Goal: Navigation & Orientation: Find specific page/section

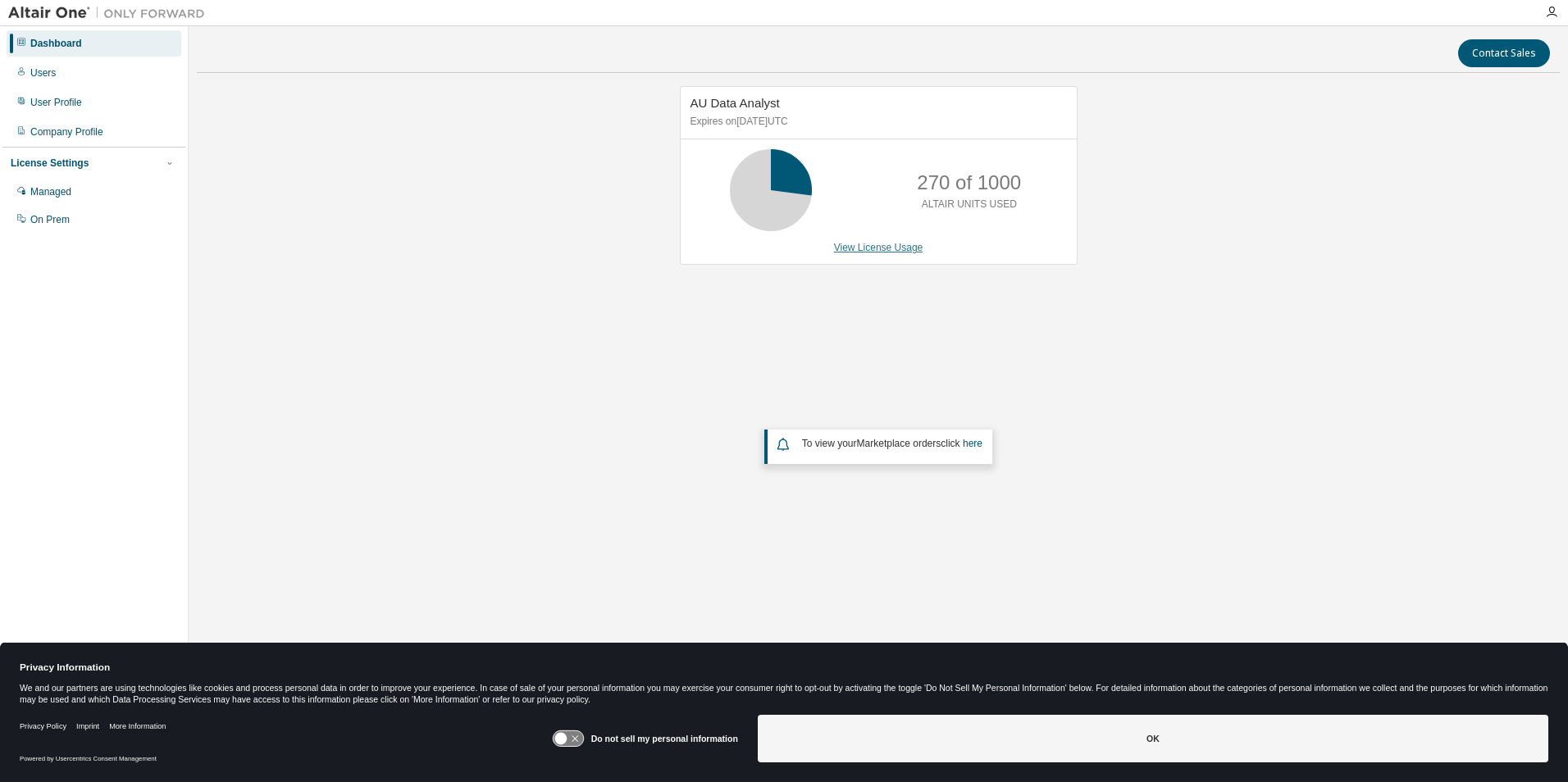
click at [878, 251] on link "View License Usage" at bounding box center [879, 248] width 90 height 12
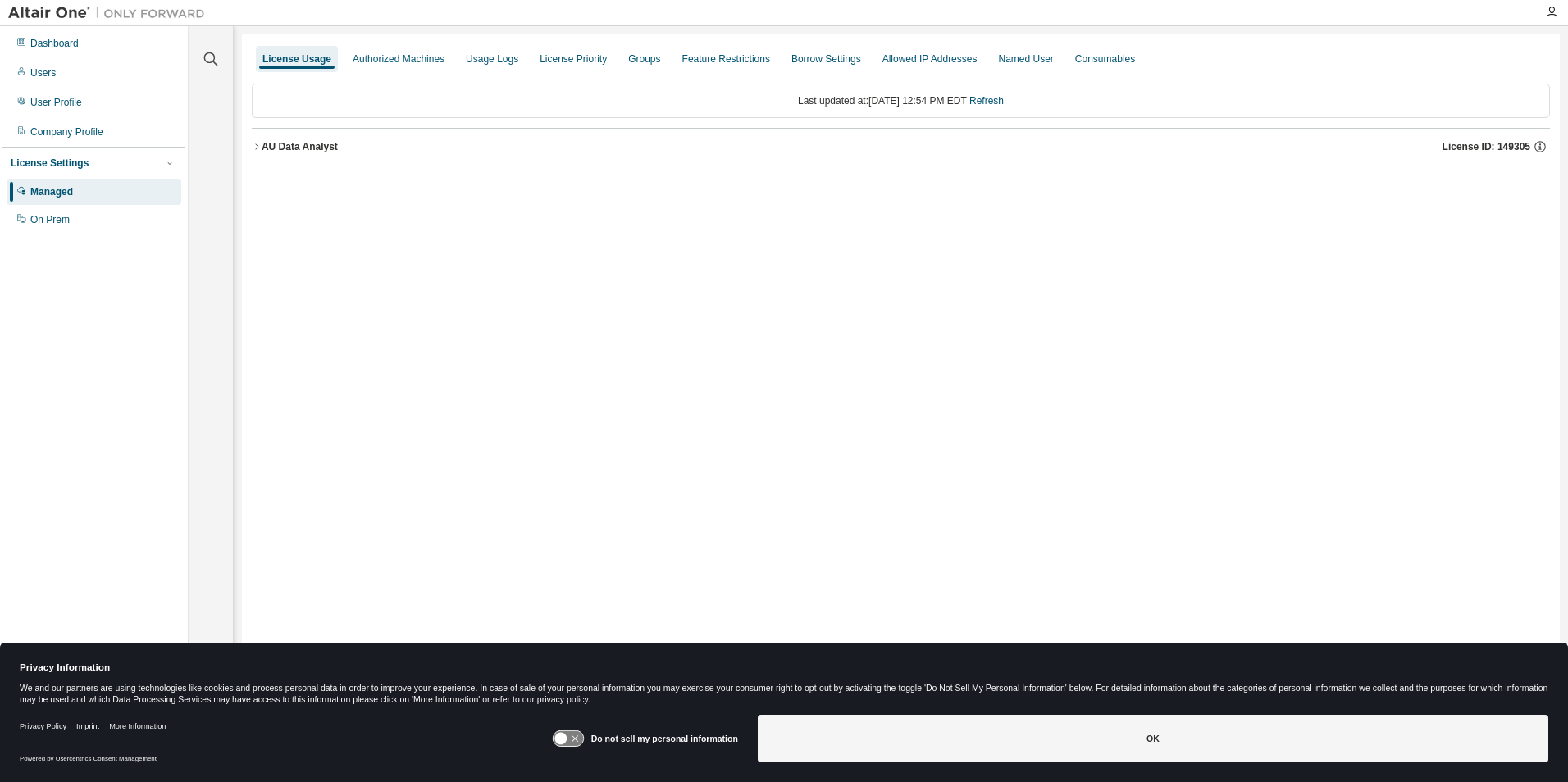
click at [255, 146] on icon "button" at bounding box center [257, 146] width 10 height 10
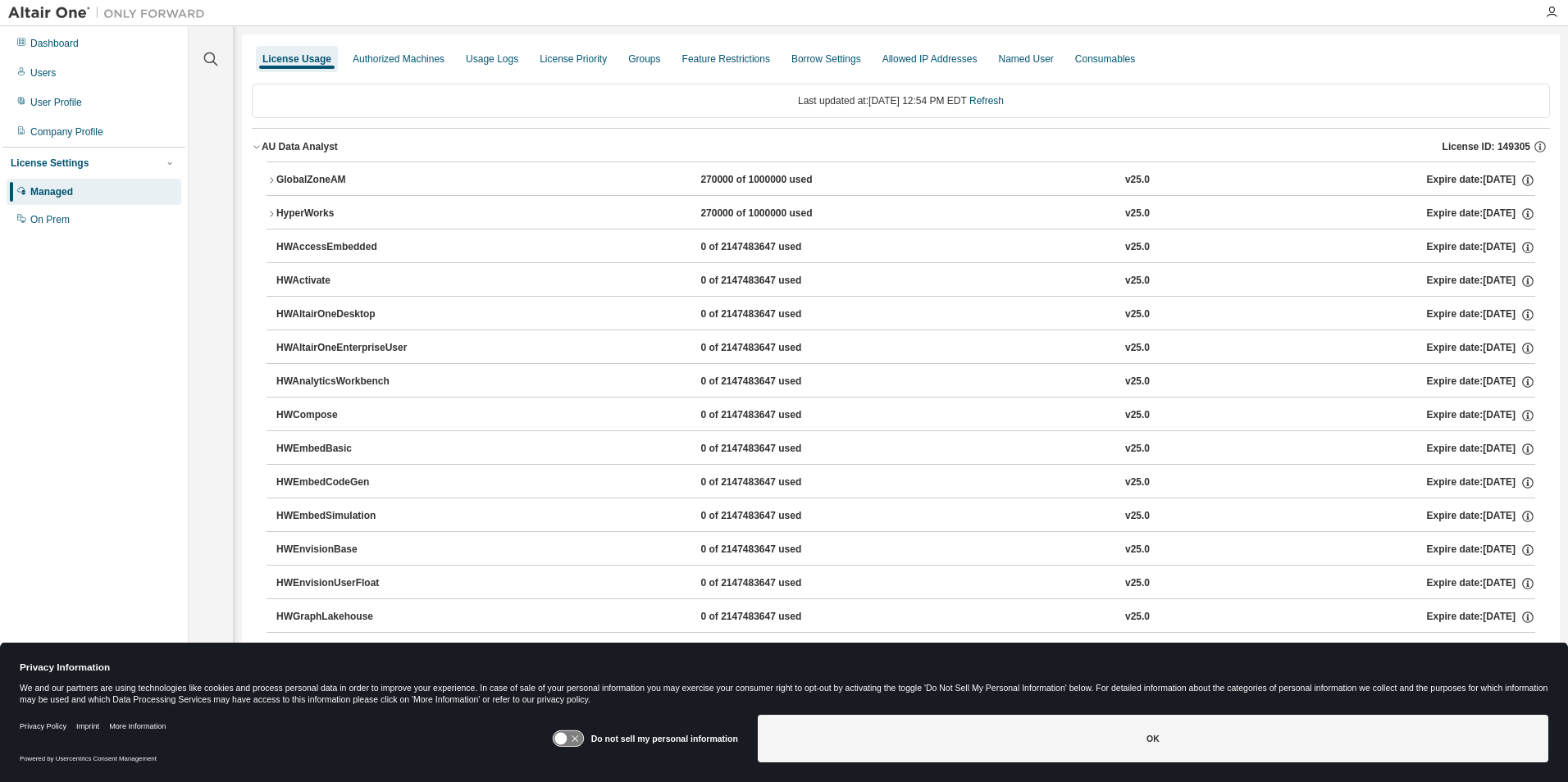
click at [271, 178] on icon "button" at bounding box center [271, 180] width 10 height 10
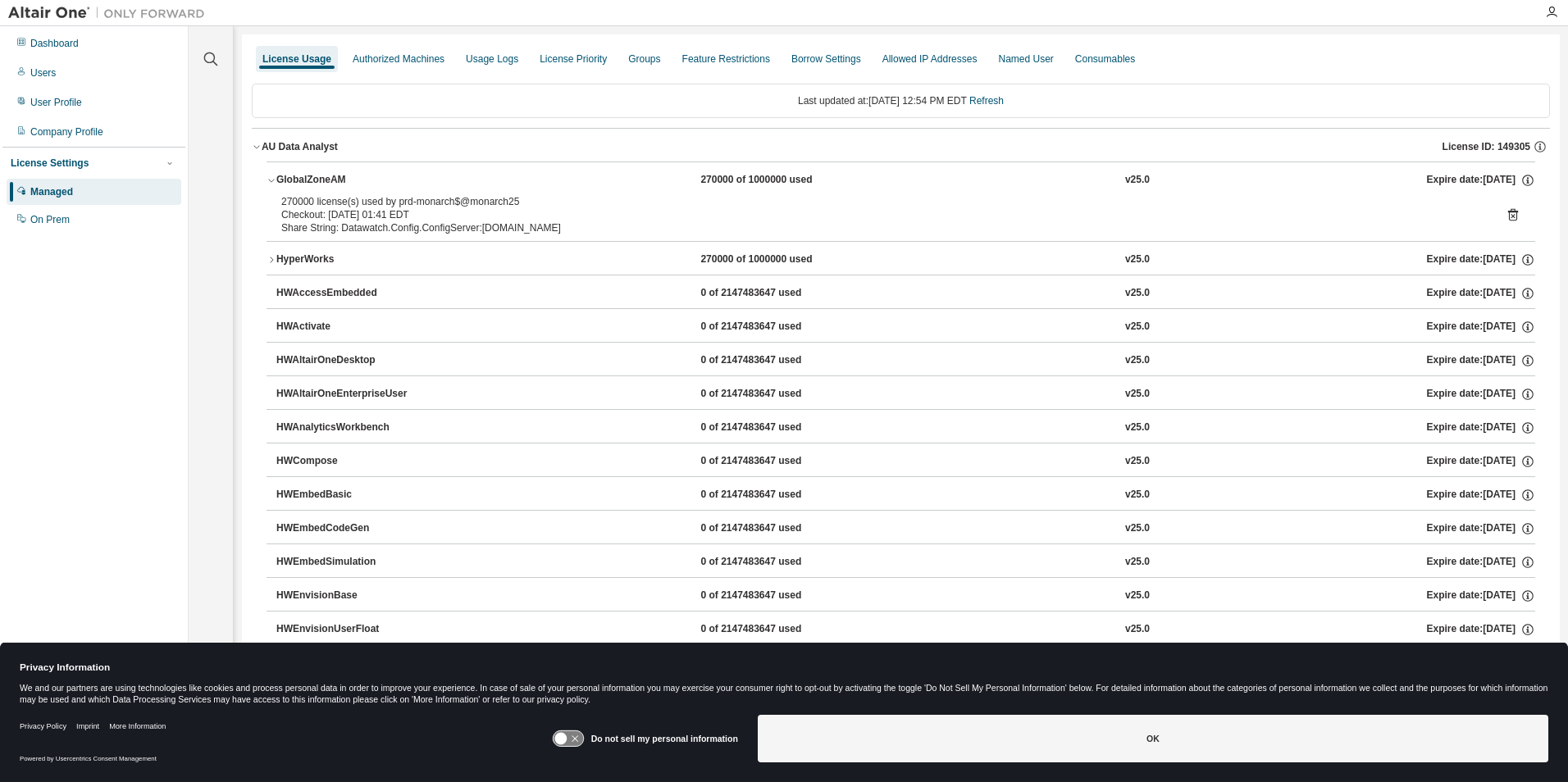
click at [271, 178] on icon "button" at bounding box center [271, 180] width 10 height 10
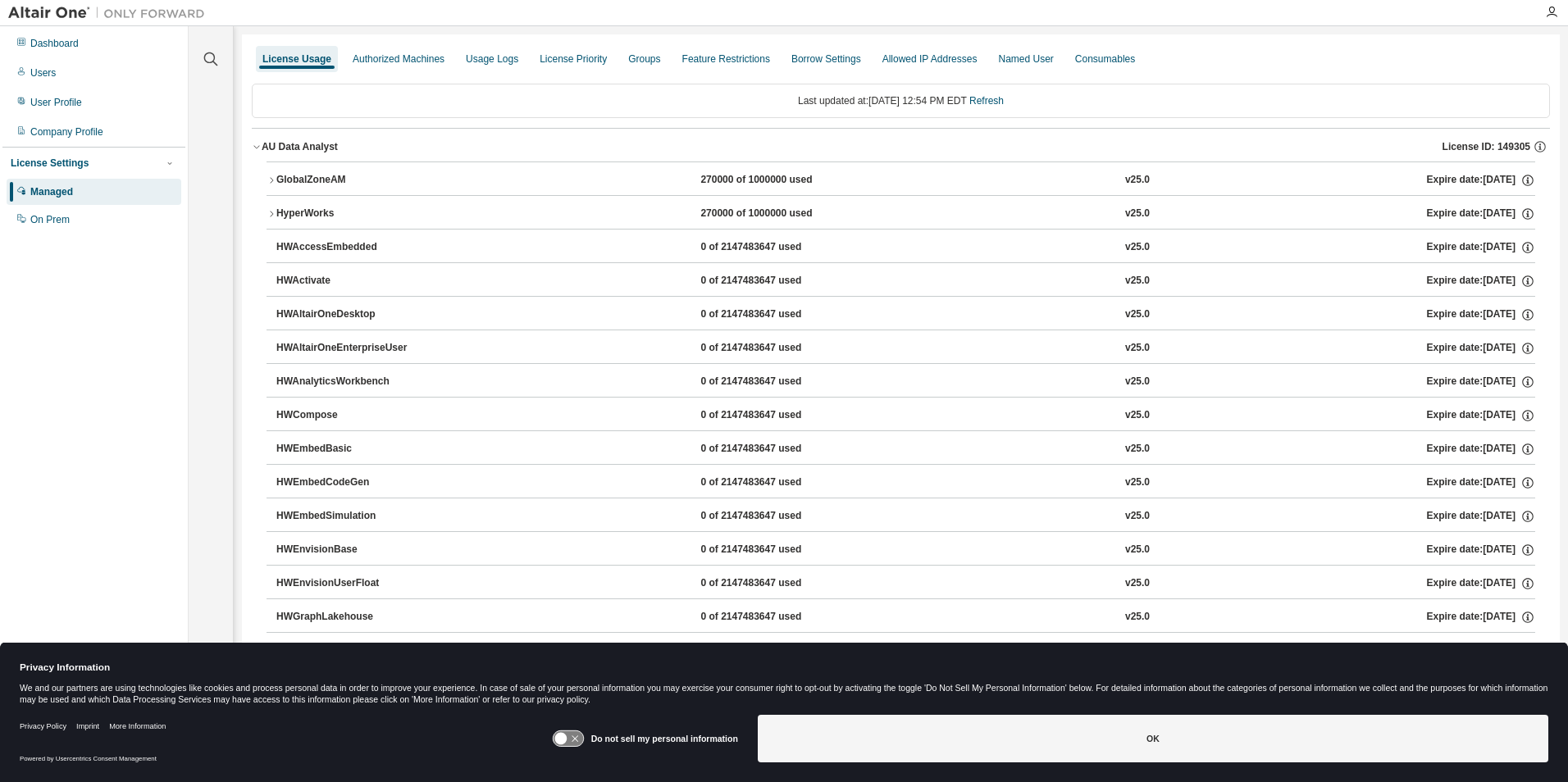
click at [267, 210] on icon "button" at bounding box center [271, 214] width 10 height 10
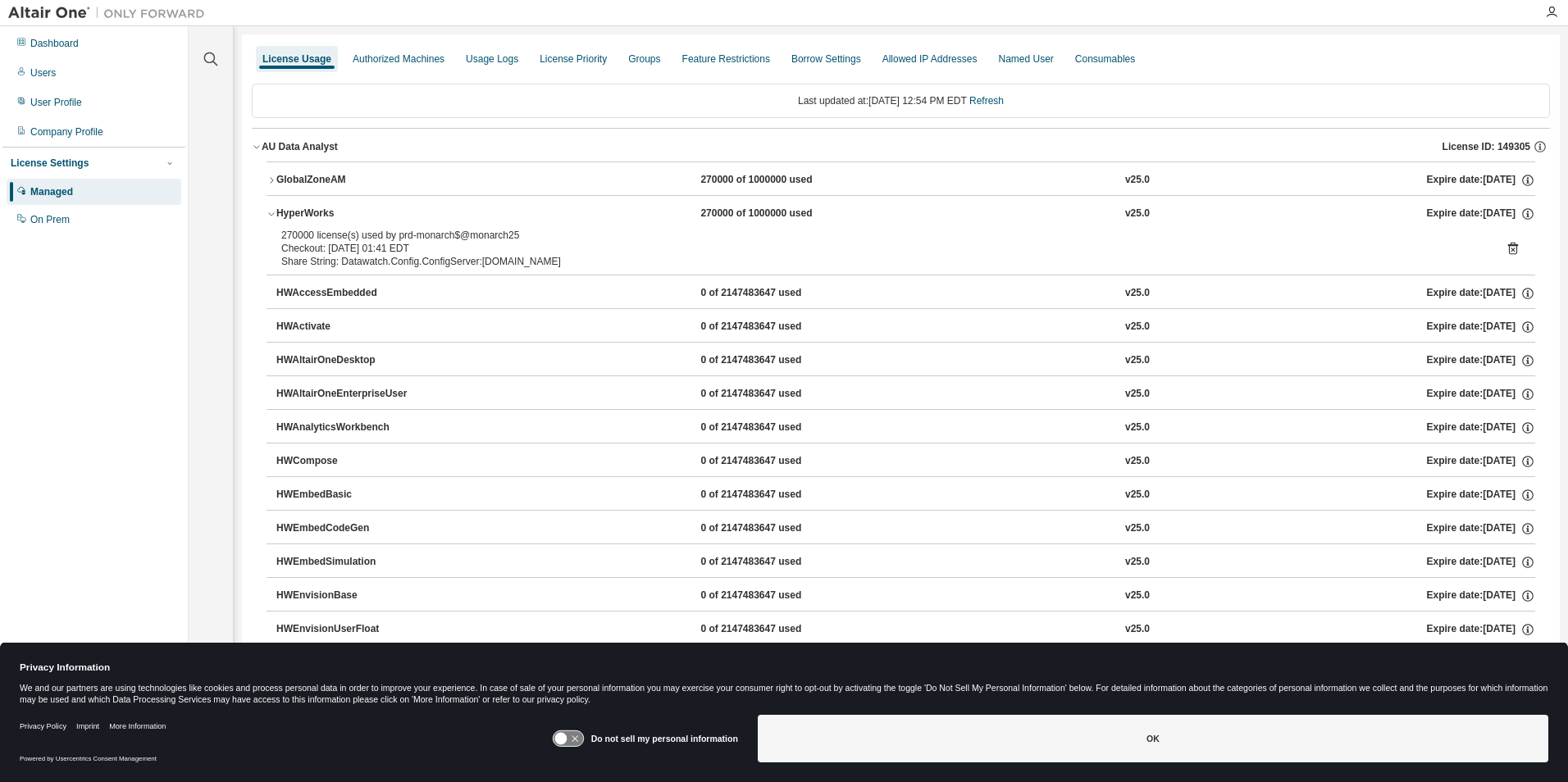
click at [267, 211] on icon "button" at bounding box center [271, 214] width 10 height 10
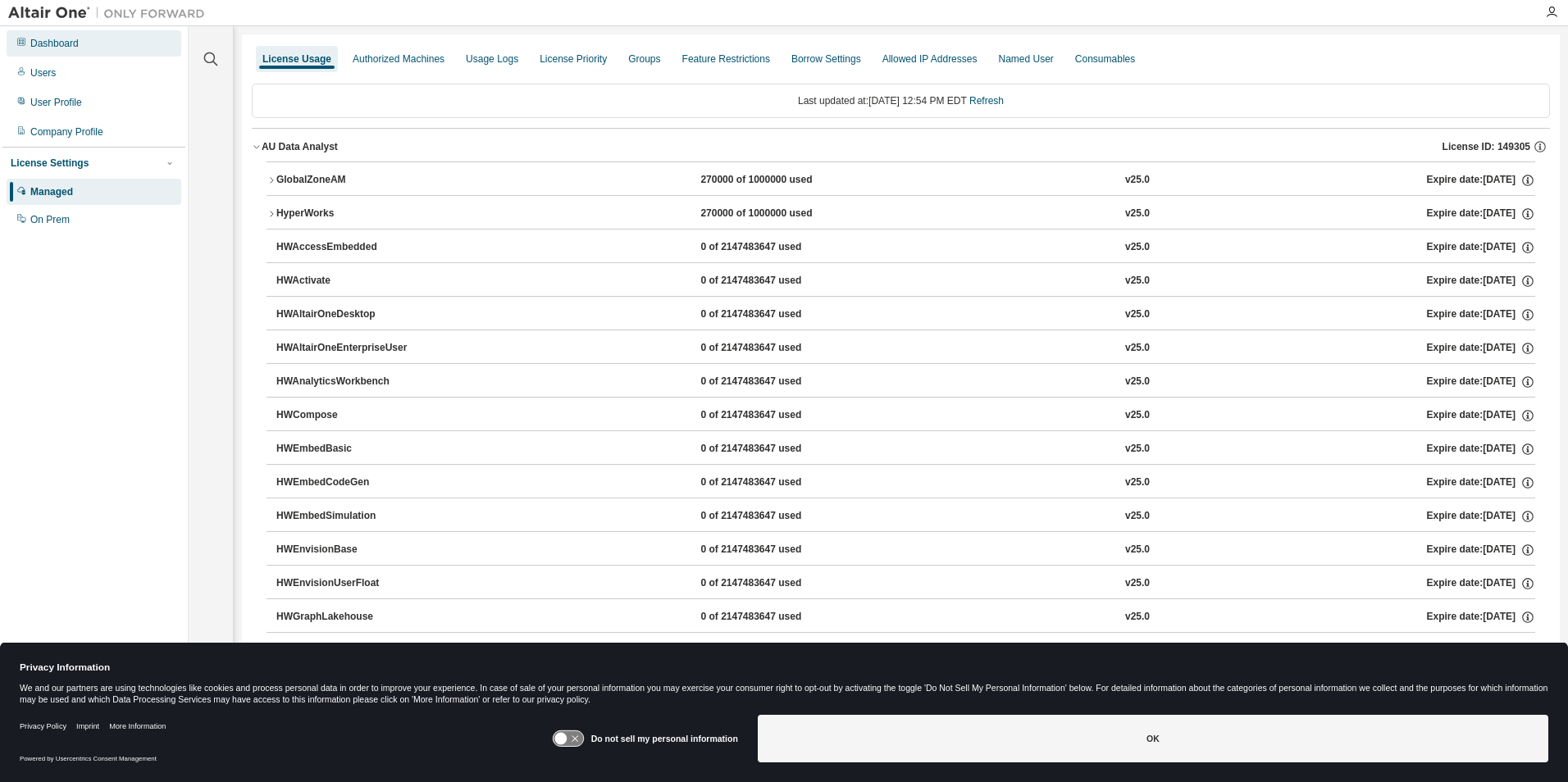
click at [49, 49] on div "Dashboard" at bounding box center [54, 44] width 49 height 13
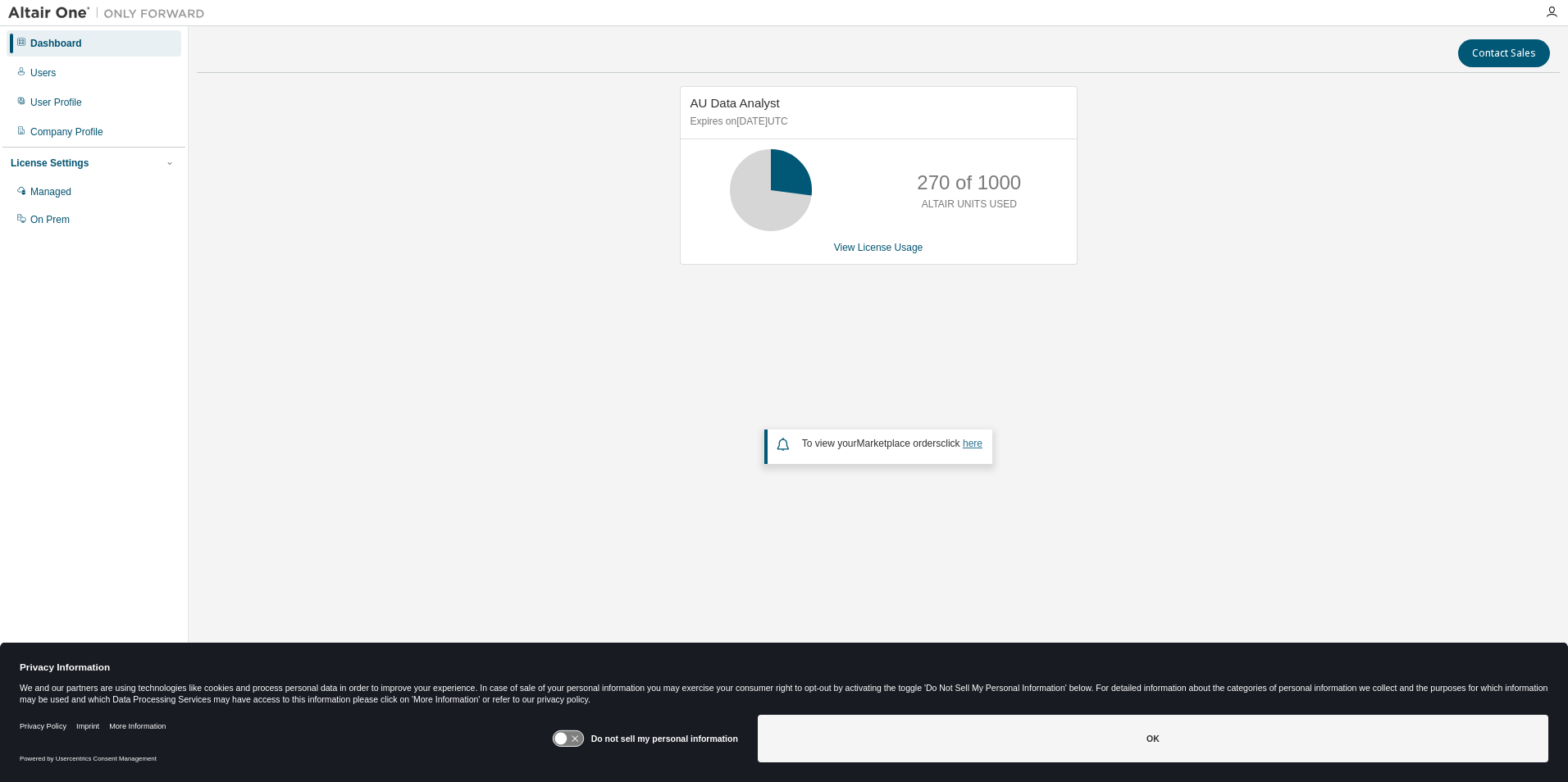
click at [975, 446] on link "here" at bounding box center [972, 443] width 20 height 12
drag, startPoint x: 774, startPoint y: 115, endPoint x: 1070, endPoint y: 261, distance: 330.0
click at [1070, 261] on div "AU Data Analyst Expires on [DATE] UTC 270 of 1000 ALTAIR UNITS USED View Licens…" at bounding box center [878, 175] width 397 height 178
drag, startPoint x: 1070, startPoint y: 261, endPoint x: 1232, endPoint y: 317, distance: 171.4
click at [1232, 312] on div "AU Data Analyst Expires on [DATE] UTC 270 of 1000 ALTAIR UNITS USED View Licens…" at bounding box center [878, 340] width 1362 height 508
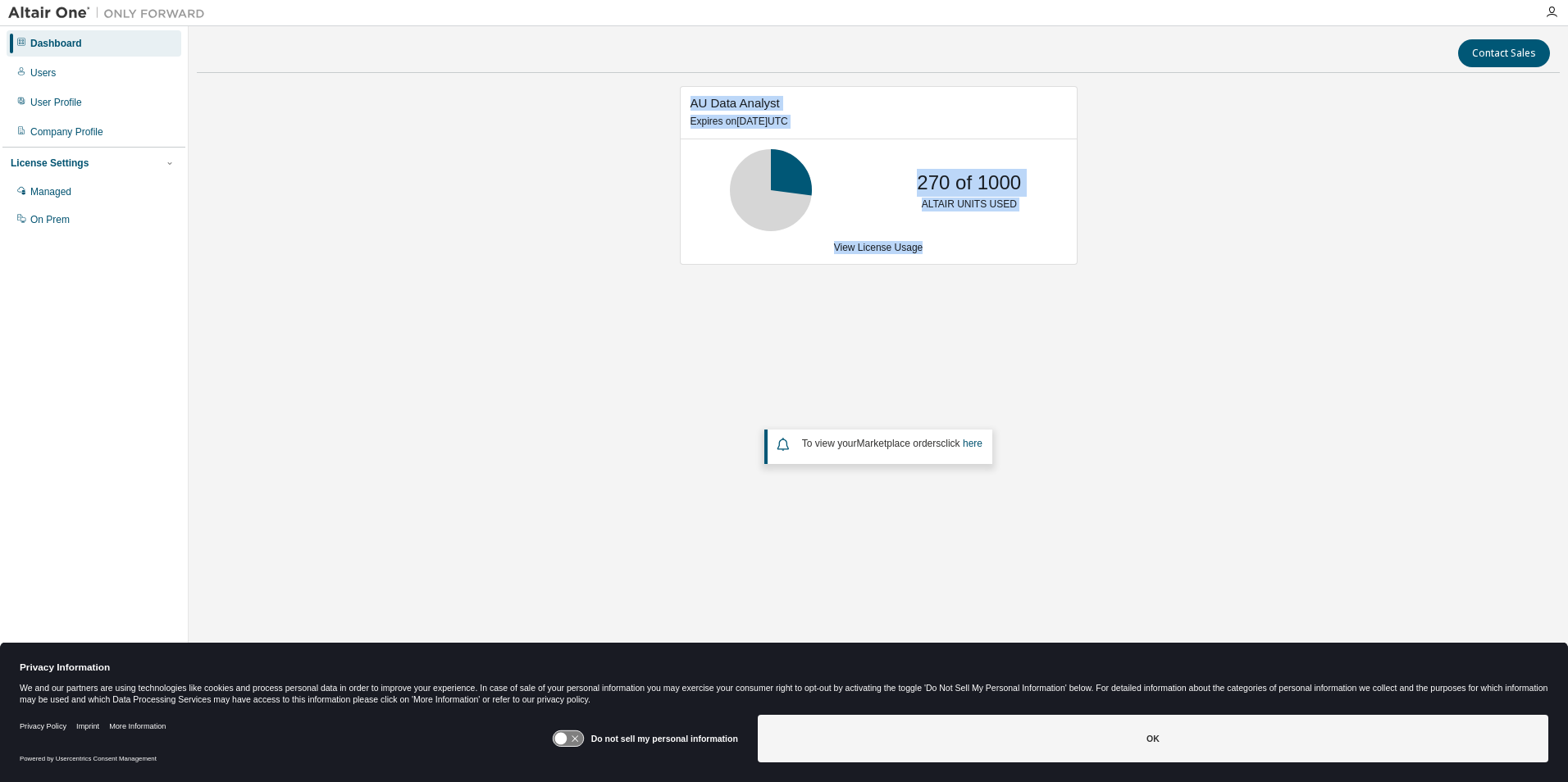
click at [935, 335] on div "AU Data Analyst Expires on [DATE] UTC 270 of 1000 ALTAIR UNITS USED View Licens…" at bounding box center [878, 340] width 1362 height 508
click at [1003, 167] on div "270 of 1000 ALTAIR UNITS USED" at bounding box center [968, 190] width 131 height 82
click at [601, 386] on div "AU Data Analyst Expires on [DATE] UTC 270 of 1000 ALTAIR UNITS USED View Licens…" at bounding box center [878, 340] width 1362 height 508
click at [1372, 109] on div "AU Data Analyst Expires on [DATE] UTC 270 of 1000 ALTAIR UNITS USED View Licens…" at bounding box center [878, 340] width 1362 height 508
click at [34, 76] on div "Users" at bounding box center [43, 73] width 26 height 13
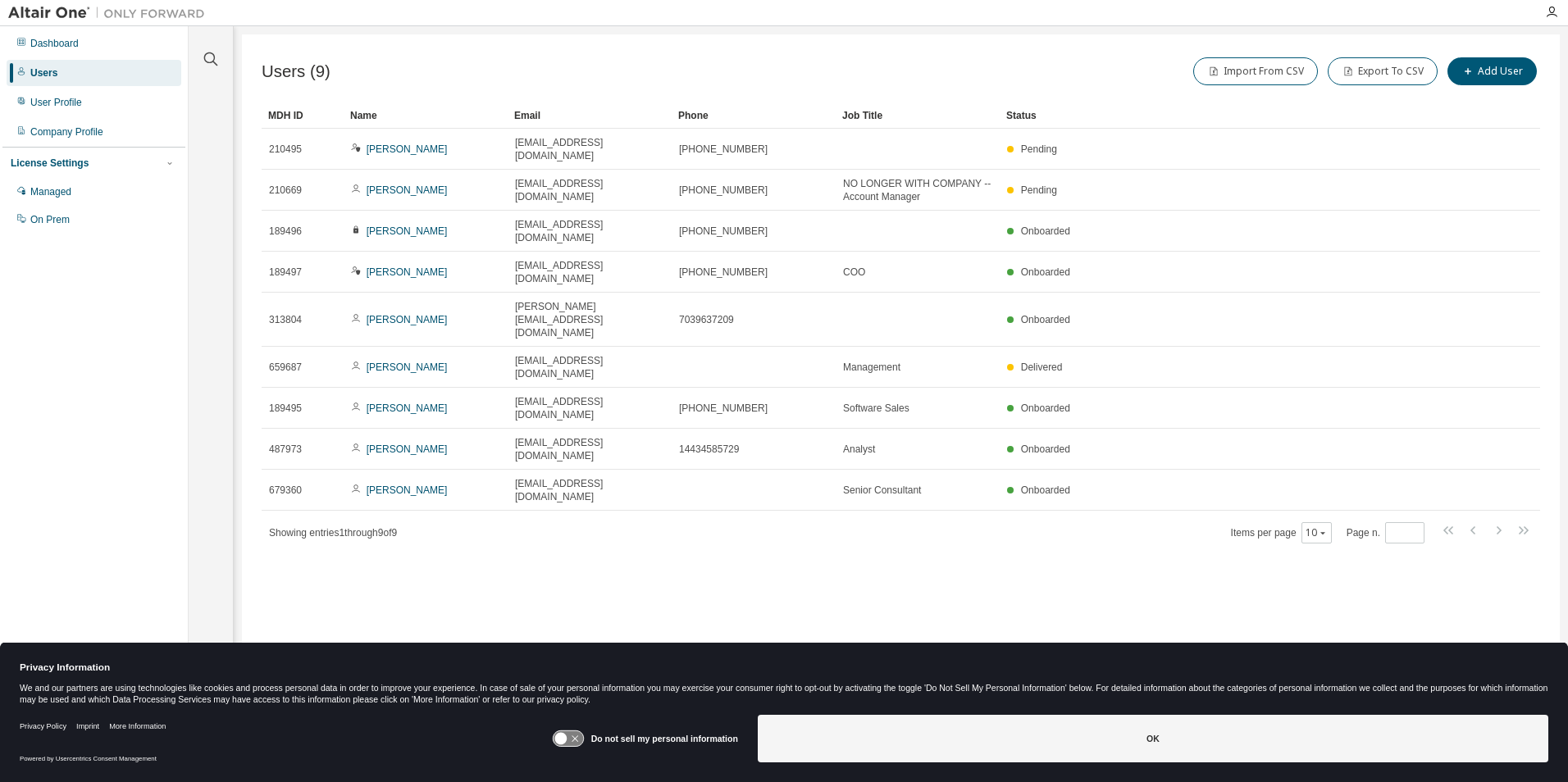
click at [599, 470] on div "Users (9) Import From CSV Export To CSV Add User Clear Load Save Save As Field …" at bounding box center [901, 380] width 1318 height 692
click at [1550, 14] on icon "button" at bounding box center [1552, 12] width 13 height 13
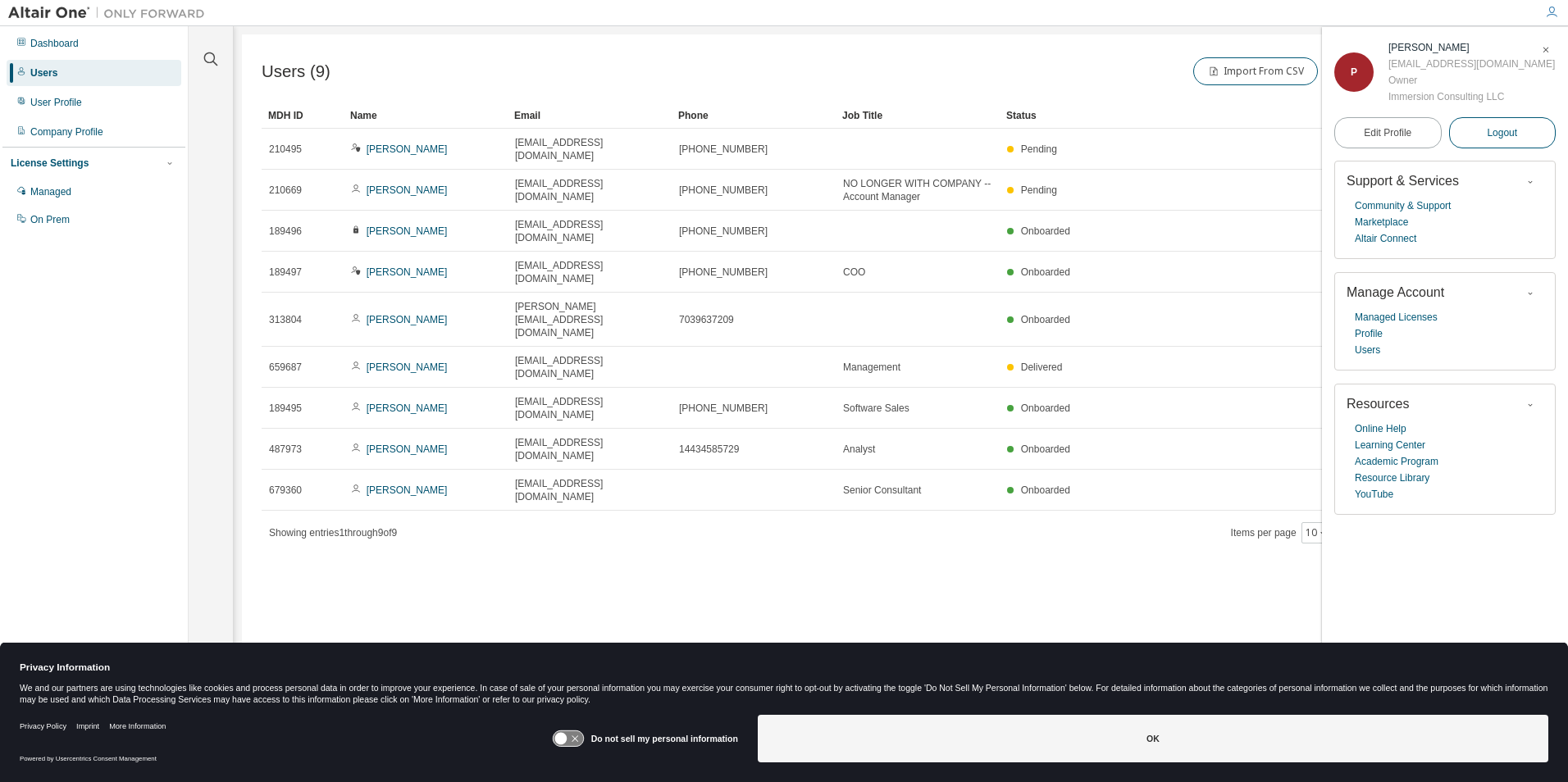
click at [1517, 130] on span "Logout" at bounding box center [1501, 132] width 30 height 16
